Goal: Transaction & Acquisition: Subscribe to service/newsletter

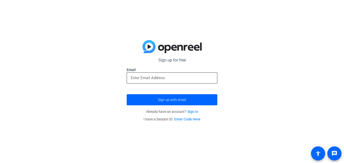
click at [157, 78] on input "email" at bounding box center [172, 78] width 83 height 6
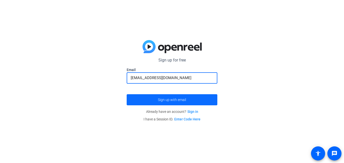
type input "[EMAIL_ADDRESS][DOMAIN_NAME]"
click at [167, 97] on span "submit" at bounding box center [172, 100] width 91 height 12
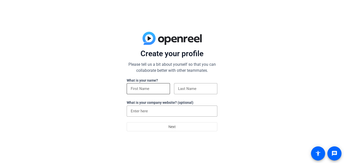
click at [148, 84] on div at bounding box center [148, 88] width 35 height 11
click at [150, 90] on input at bounding box center [148, 89] width 35 height 6
type input "Soh"
click at [190, 86] on input at bounding box center [195, 89] width 35 height 6
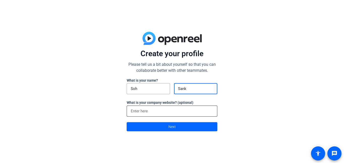
type input "Sank"
click at [190, 115] on div at bounding box center [172, 111] width 83 height 11
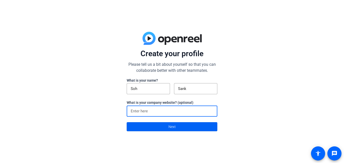
click at [191, 129] on span at bounding box center [172, 127] width 90 height 12
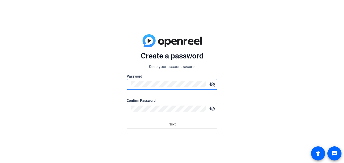
click at [179, 105] on div at bounding box center [169, 108] width 76 height 11
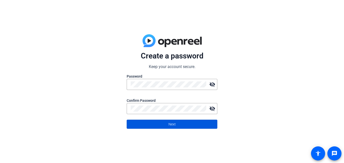
click at [170, 125] on span "Next" at bounding box center [171, 124] width 7 height 10
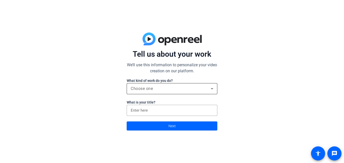
click at [162, 91] on div "Choose one" at bounding box center [171, 89] width 80 height 6
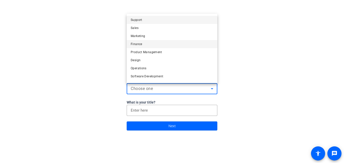
scroll to position [15, 0]
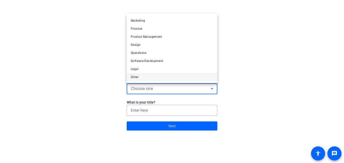
click at [145, 79] on mat-option "Other" at bounding box center [172, 77] width 91 height 8
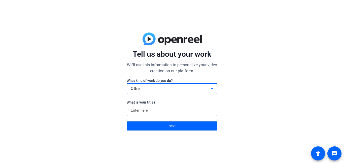
click at [151, 107] on div at bounding box center [172, 110] width 83 height 11
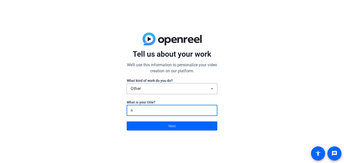
type input "na"
click at [151, 125] on span at bounding box center [172, 126] width 90 height 12
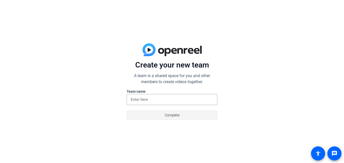
click at [180, 116] on span at bounding box center [172, 115] width 90 height 12
click at [167, 97] on input at bounding box center [172, 99] width 83 height 6
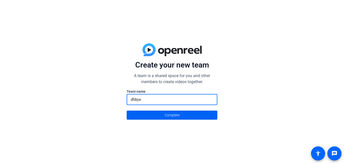
type input "dfdqw"
click at [159, 111] on span at bounding box center [172, 115] width 90 height 12
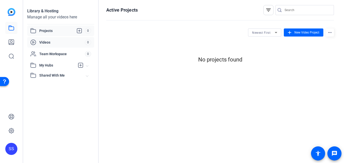
click at [69, 46] on div "Videos 0" at bounding box center [60, 42] width 67 height 11
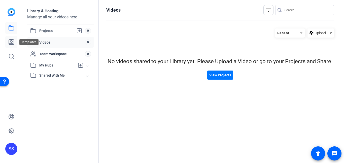
click at [11, 41] on icon at bounding box center [11, 42] width 6 height 6
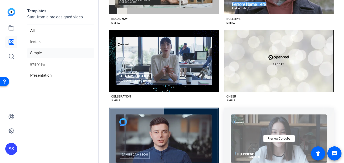
scroll to position [243, 0]
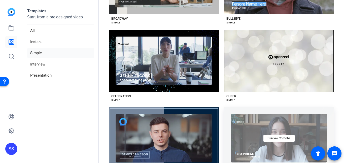
click at [236, 72] on div "Preview Cheer" at bounding box center [279, 61] width 110 height 62
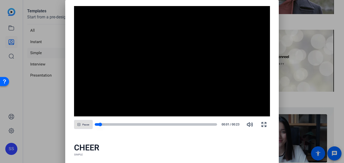
click at [107, 124] on div at bounding box center [156, 124] width 123 height 3
click at [117, 123] on div at bounding box center [156, 124] width 123 height 3
click at [138, 123] on div at bounding box center [156, 124] width 123 height 3
click at [160, 123] on div at bounding box center [156, 124] width 123 height 3
click at [186, 125] on div at bounding box center [156, 124] width 123 height 3
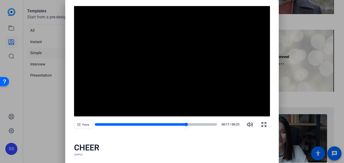
click at [198, 125] on div at bounding box center [156, 124] width 123 height 3
click at [263, 99] on video "Video Player" at bounding box center [172, 61] width 196 height 110
click at [279, 96] on div at bounding box center [172, 81] width 344 height 163
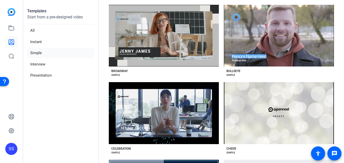
scroll to position [0, 0]
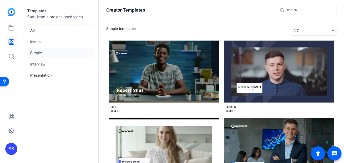
click at [38, 55] on li "Simple" at bounding box center [60, 53] width 67 height 10
click at [39, 53] on li "Simple" at bounding box center [60, 53] width 67 height 10
click at [32, 55] on li "Simple" at bounding box center [60, 53] width 67 height 10
click at [39, 41] on li "Instant" at bounding box center [60, 42] width 67 height 10
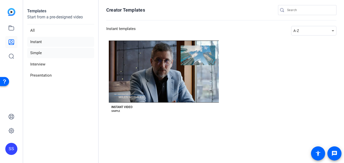
click at [35, 53] on li "Simple" at bounding box center [60, 53] width 67 height 10
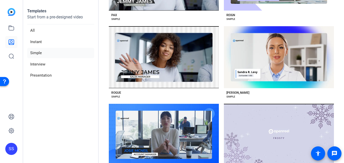
scroll to position [739, 0]
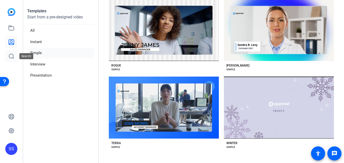
click at [13, 57] on icon at bounding box center [11, 56] width 5 height 5
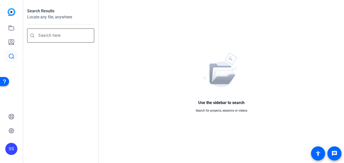
click at [37, 37] on mat-icon at bounding box center [32, 35] width 10 height 4
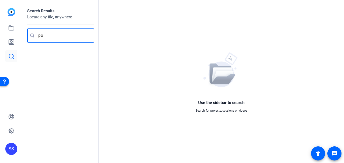
type input "pop"
